Goal: Information Seeking & Learning: Learn about a topic

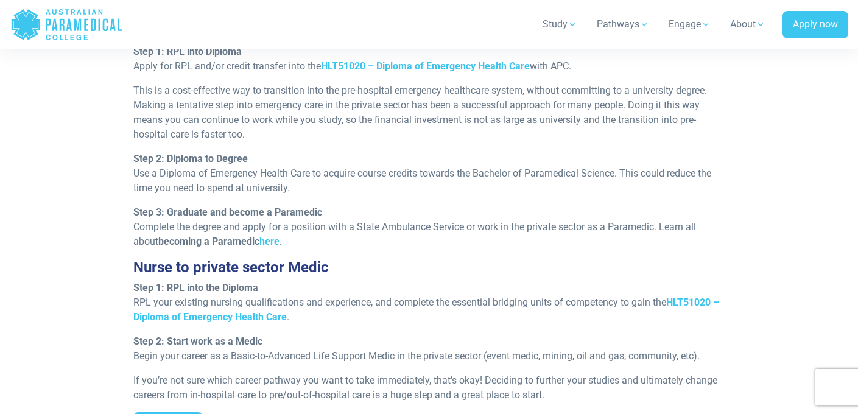
scroll to position [1197, 0]
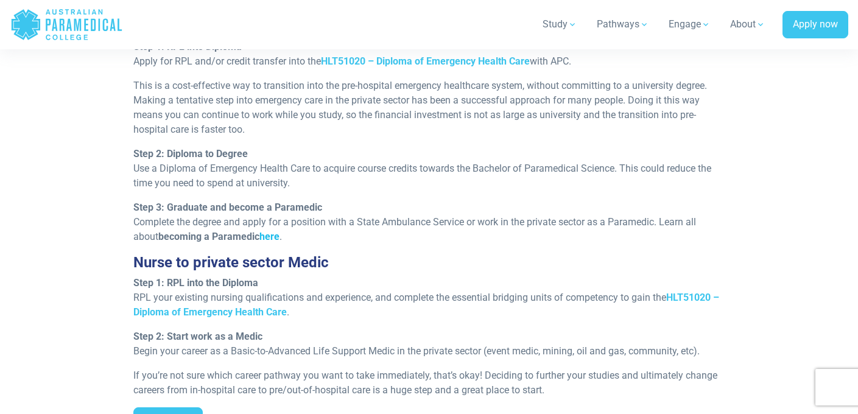
click at [272, 238] on link "here" at bounding box center [269, 237] width 20 height 12
click at [404, 67] on strong "HLT51020 – Diploma of Emergency Health Care" at bounding box center [425, 61] width 209 height 12
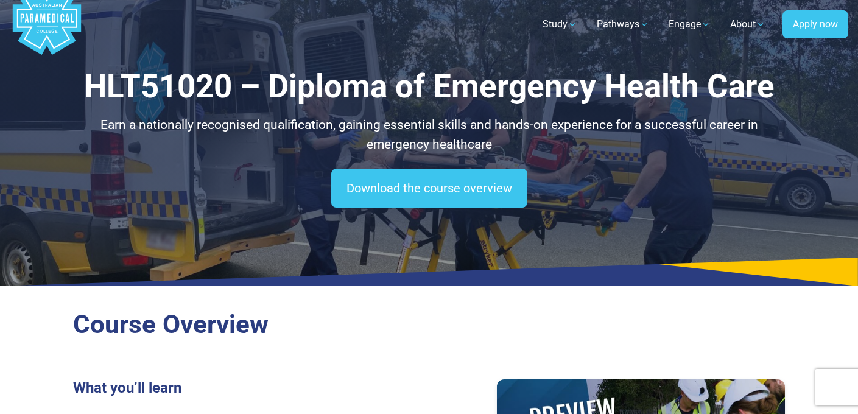
scroll to position [33, 0]
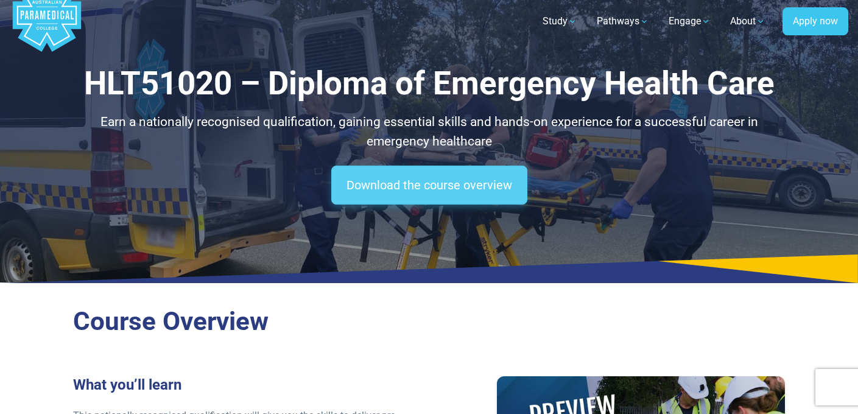
click at [433, 183] on link "Download the course overview" at bounding box center [429, 185] width 196 height 39
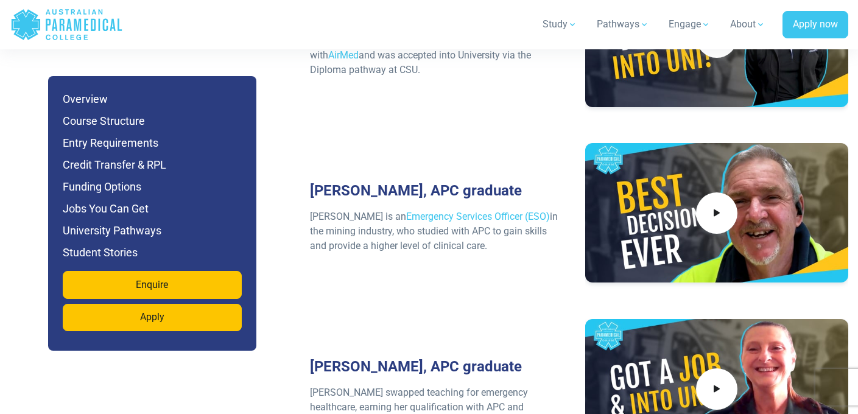
scroll to position [5409, 0]
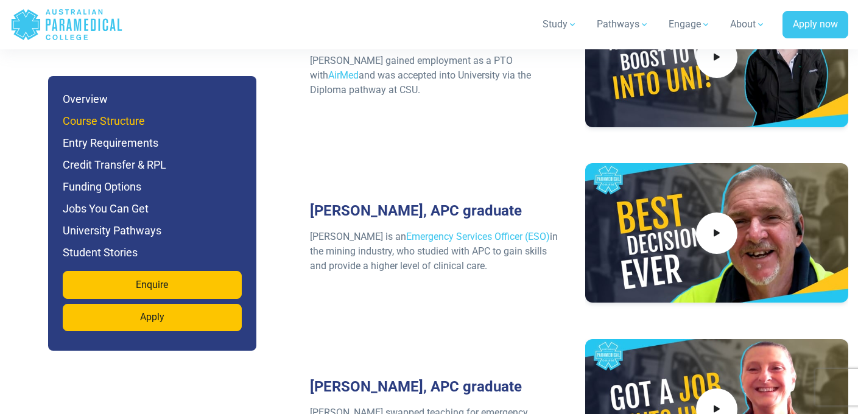
click at [110, 121] on h6 "Course Structure" at bounding box center [152, 121] width 179 height 17
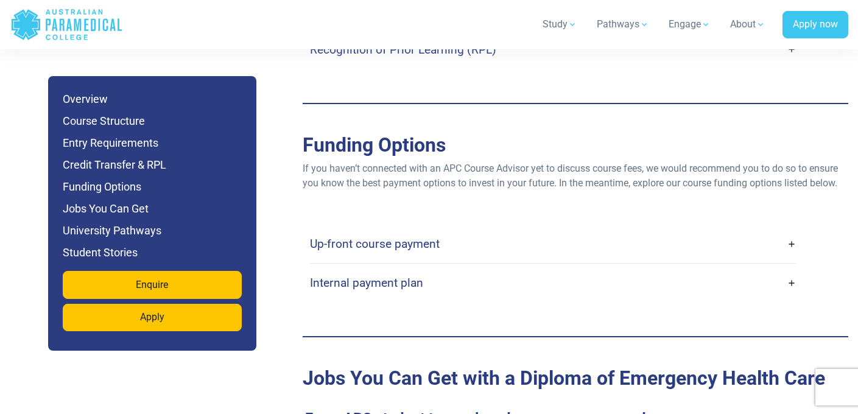
scroll to position [3729, 0]
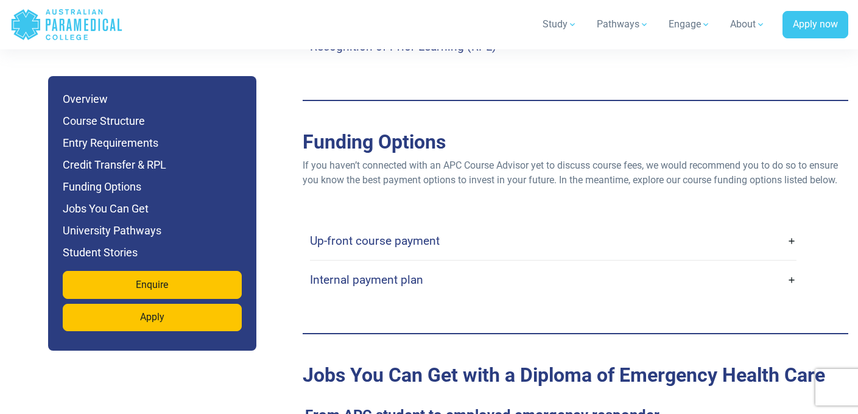
click at [385, 273] on h4 "Internal payment plan" at bounding box center [366, 280] width 113 height 14
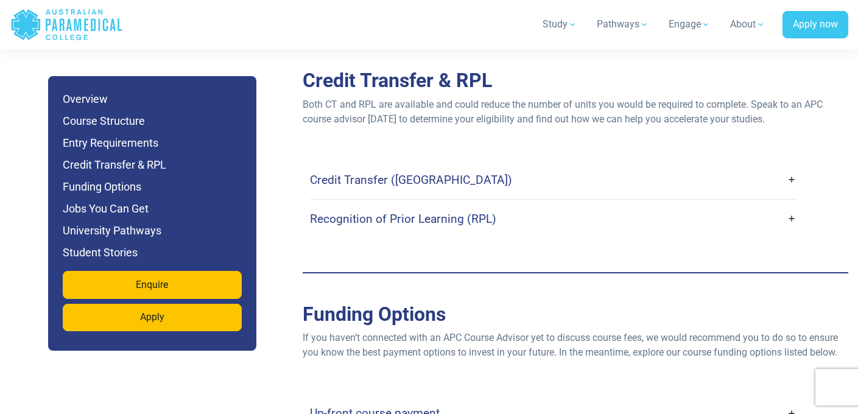
scroll to position [3520, 0]
